Goal: Task Accomplishment & Management: Use online tool/utility

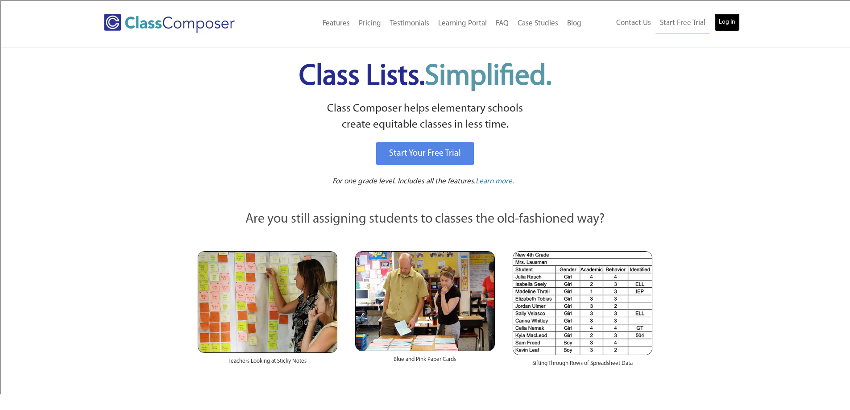
click at [729, 25] on link "Log In" at bounding box center [727, 22] width 25 height 18
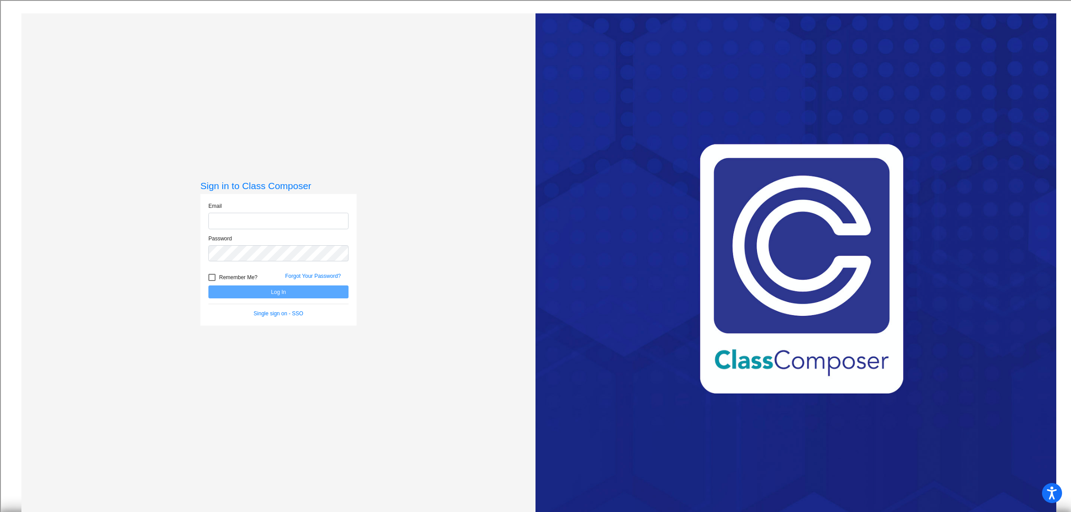
type input "[EMAIL_ADDRESS][DOMAIN_NAME]"
click at [273, 293] on button "Log In" at bounding box center [278, 292] width 140 height 13
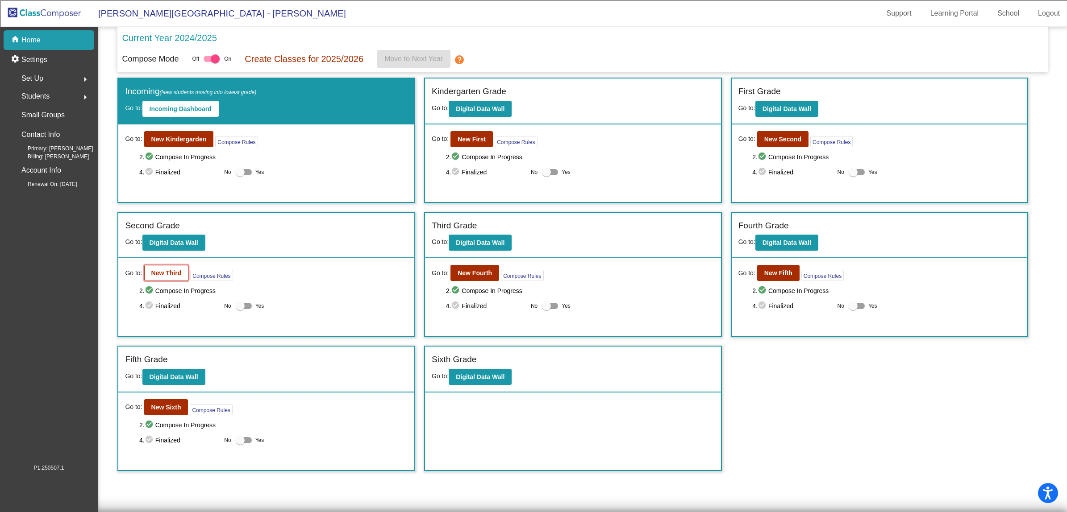
click at [173, 275] on b "New Third" at bounding box center [166, 273] width 30 height 7
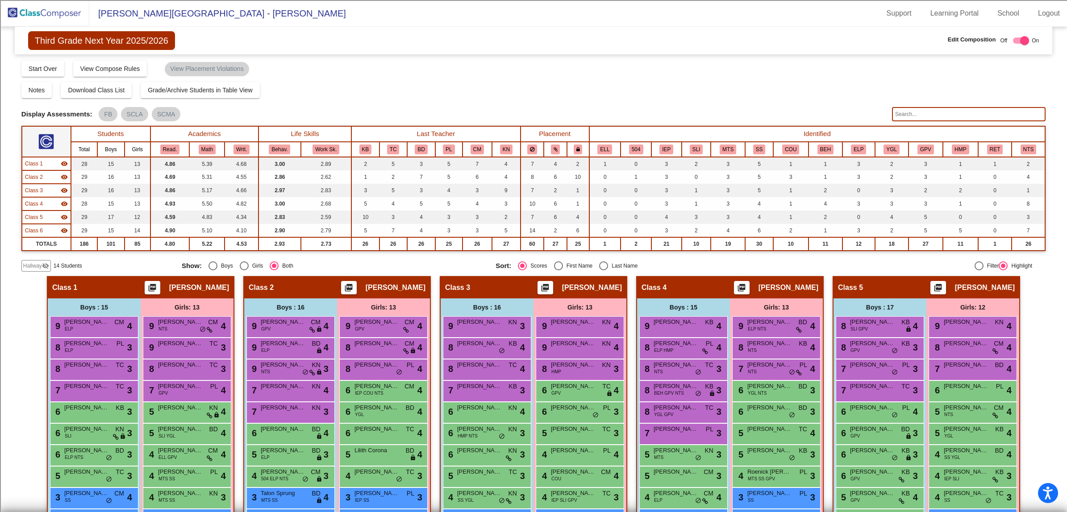
click at [35, 265] on span "Hallway" at bounding box center [32, 266] width 19 height 8
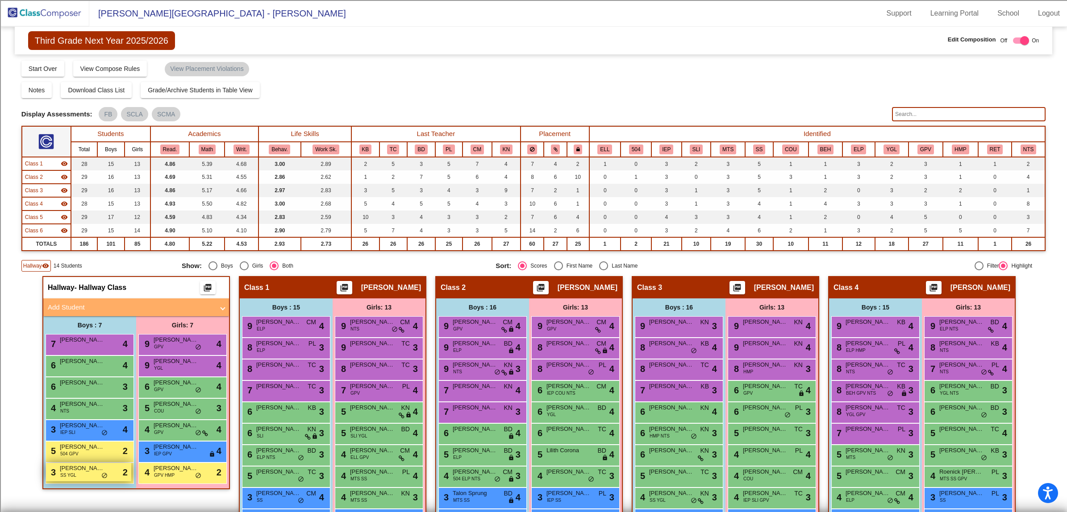
click at [73, 472] on span "SS YGL" at bounding box center [68, 475] width 16 height 7
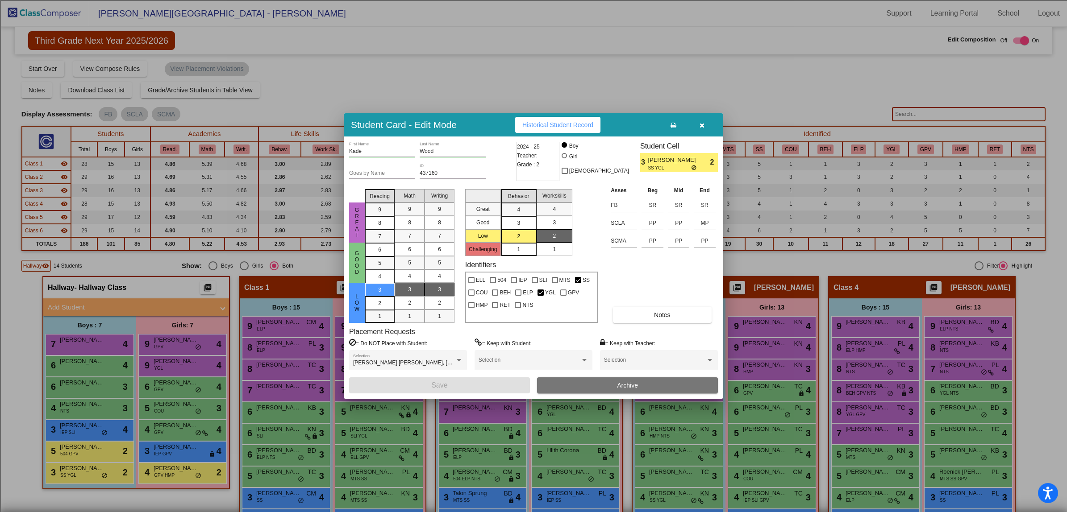
click at [700, 125] on icon "button" at bounding box center [702, 125] width 5 height 6
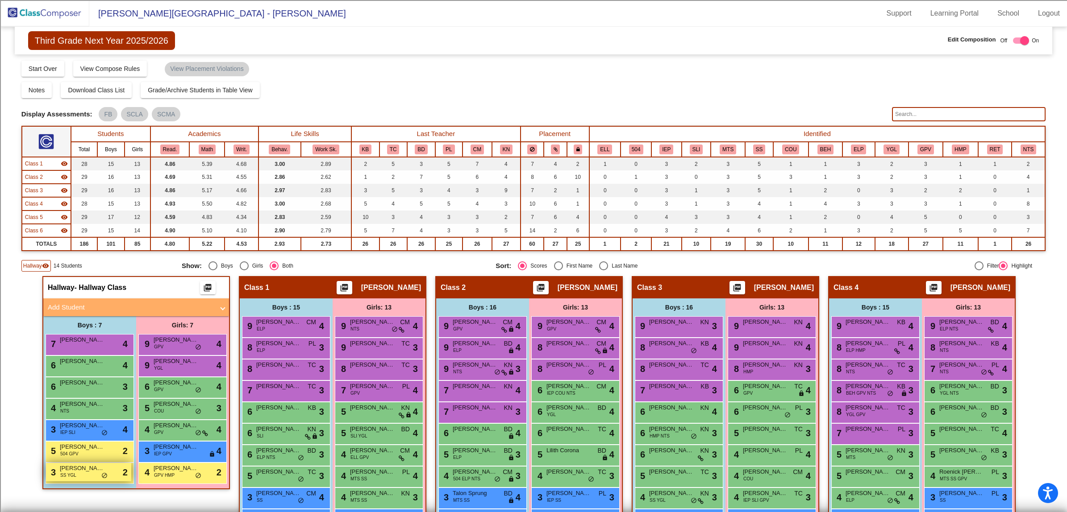
click at [81, 476] on div "3 Kade Wood SS YGL lock do_not_disturb_alt 2" at bounding box center [88, 472] width 85 height 18
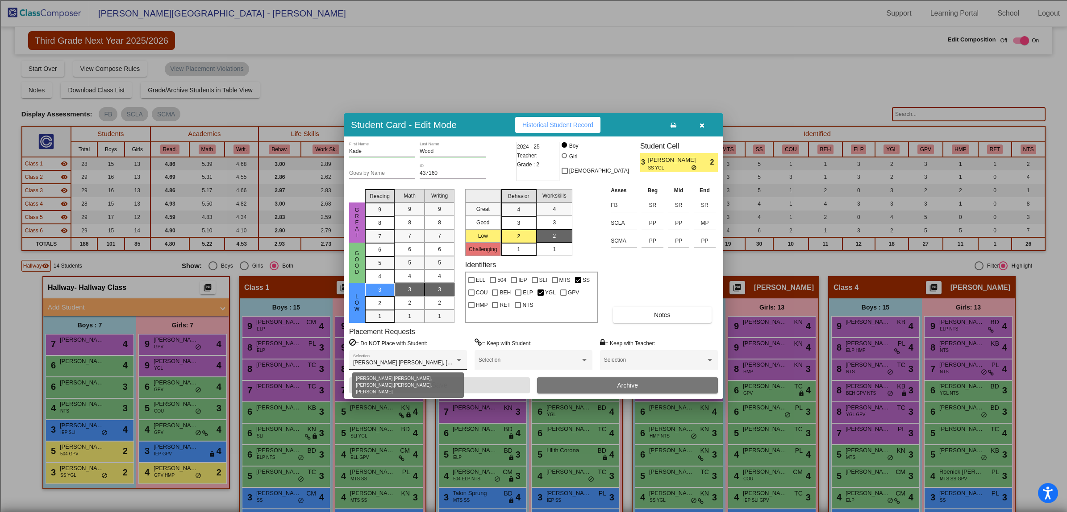
click at [438, 363] on span "Bentley Chapman, Brock Smith, Cruz Calfee, Samuel Johnston" at bounding box center [468, 363] width 231 height 6
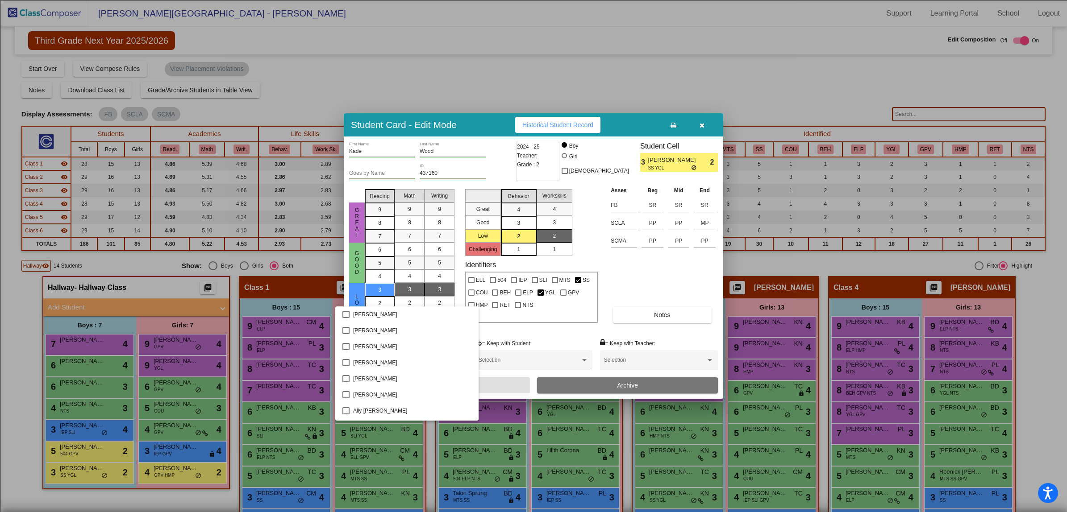
scroll to position [304, 0]
click at [594, 219] on div at bounding box center [533, 256] width 1067 height 512
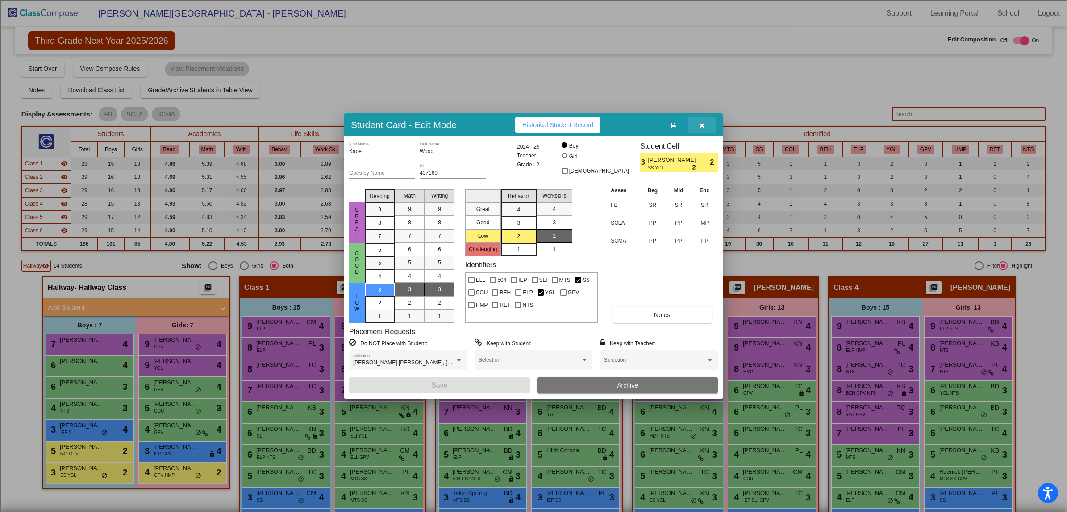
click at [700, 125] on icon "button" at bounding box center [702, 125] width 5 height 6
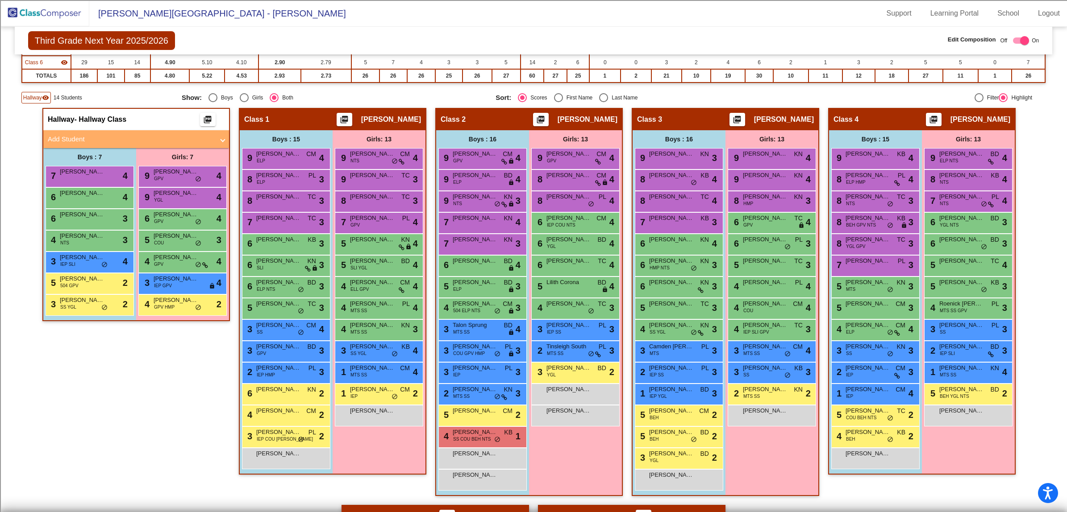
scroll to position [167, 0]
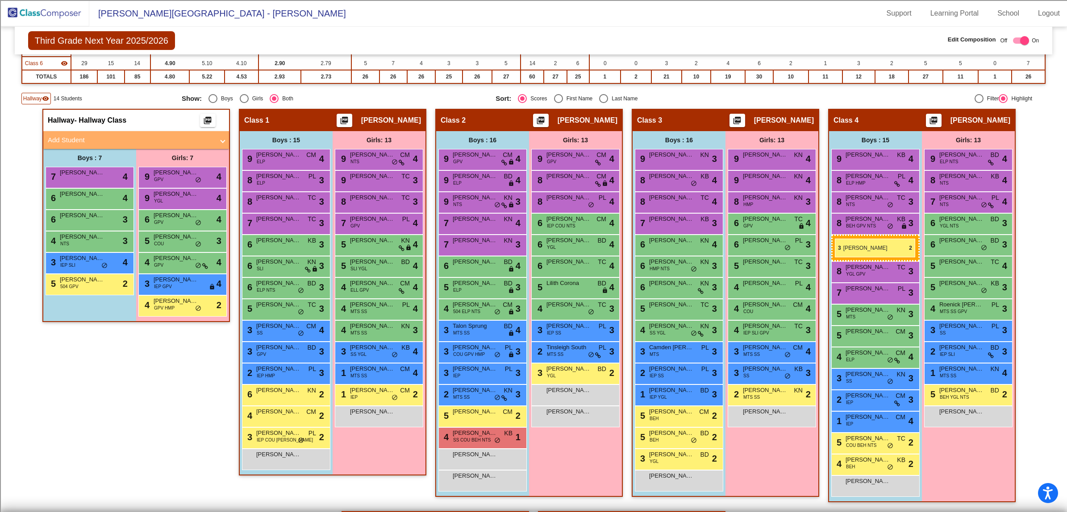
drag, startPoint x: 66, startPoint y: 304, endPoint x: 835, endPoint y: 239, distance: 771.5
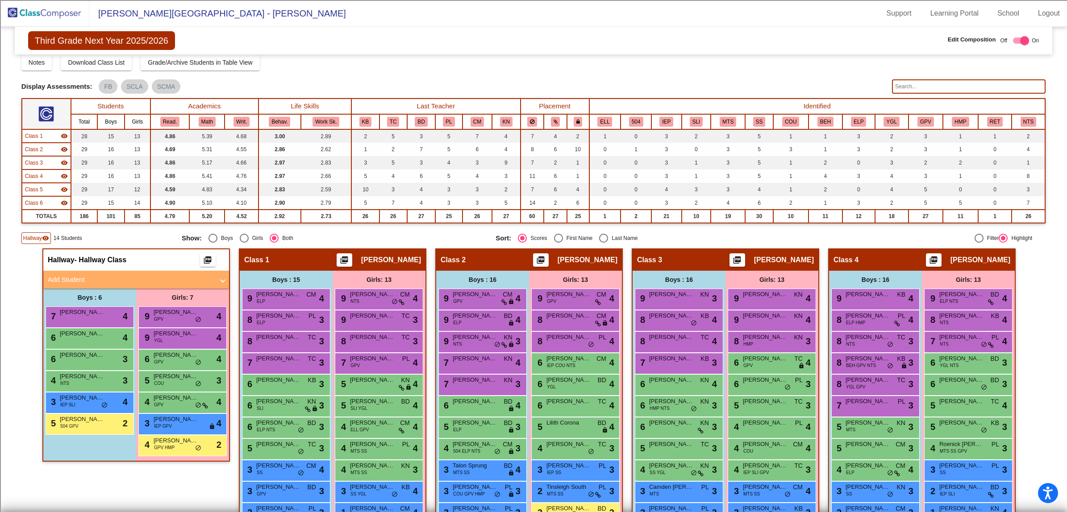
scroll to position [0, 0]
